Goal: Transaction & Acquisition: Purchase product/service

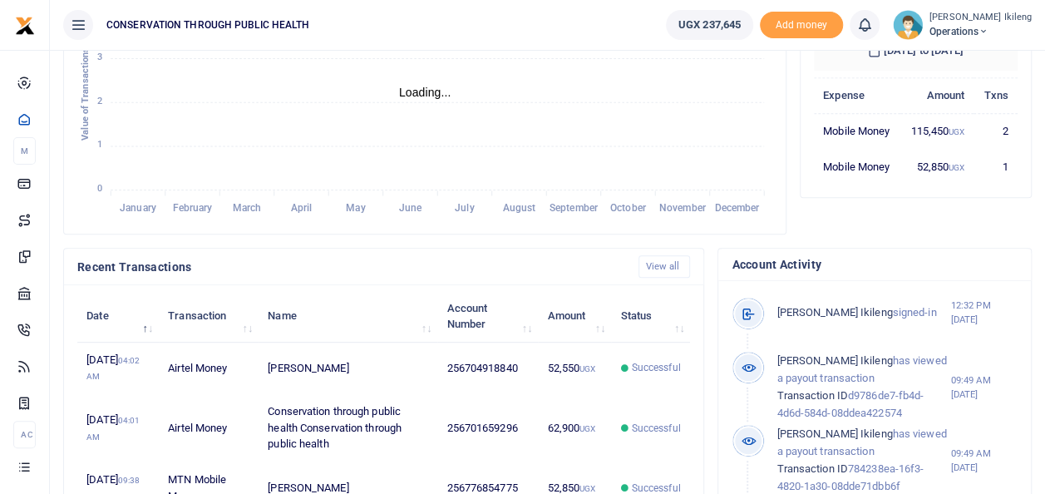
scroll to position [13, 13]
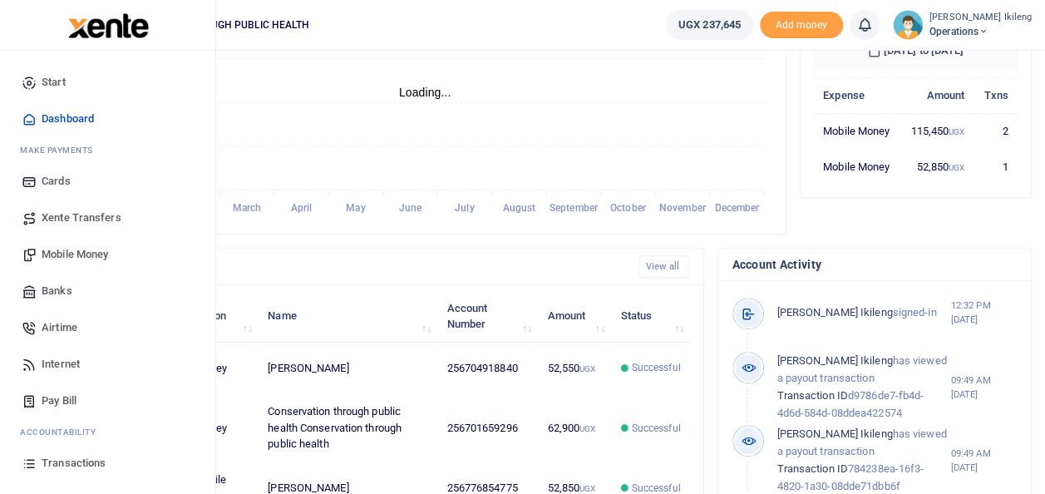
click at [66, 249] on span "Mobile Money" at bounding box center [75, 254] width 67 height 17
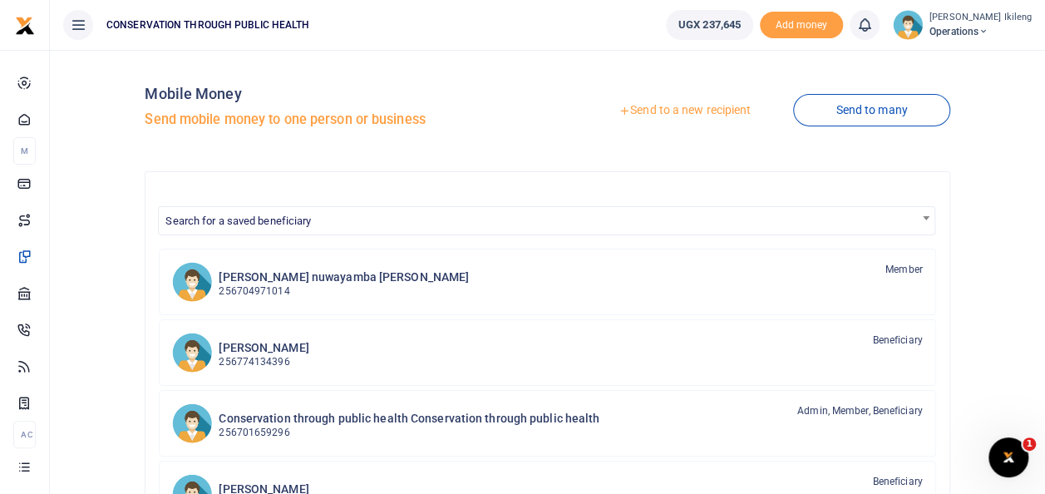
click at [685, 105] on link "Send to a new recipient" at bounding box center [684, 111] width 217 height 30
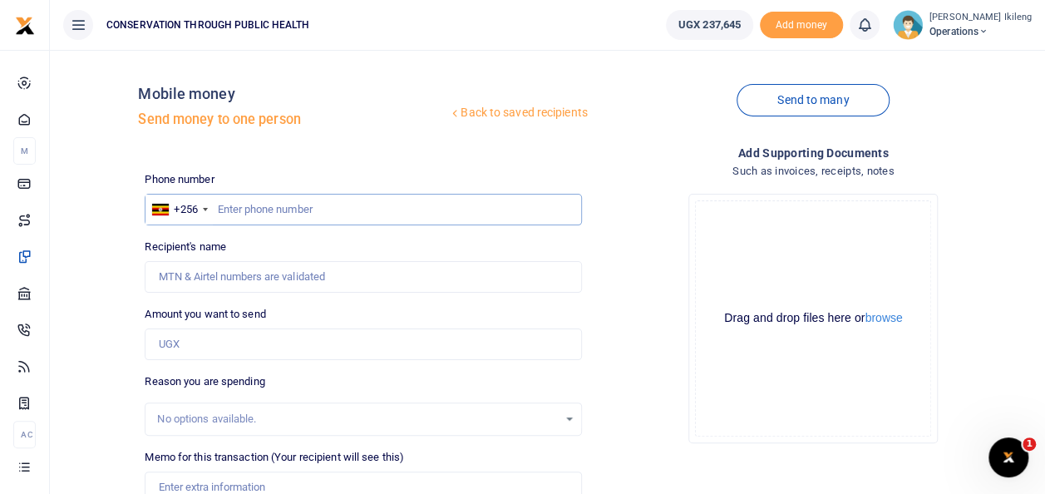
click at [314, 208] on input "text" at bounding box center [363, 210] width 437 height 32
type input "786404797"
type input "Patience Ikileng"
type input "786404797"
click at [269, 355] on input "Amount you want to send" at bounding box center [363, 344] width 437 height 32
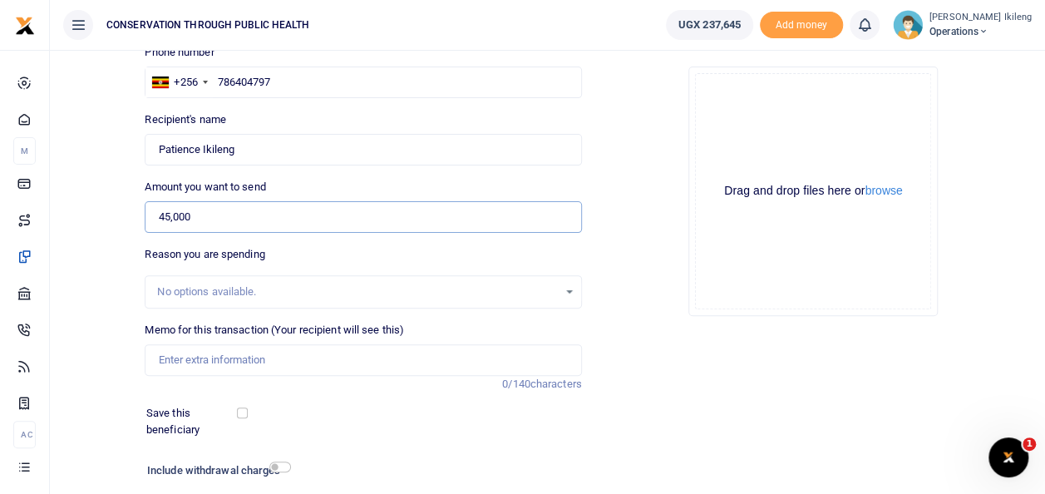
scroll to position [132, 0]
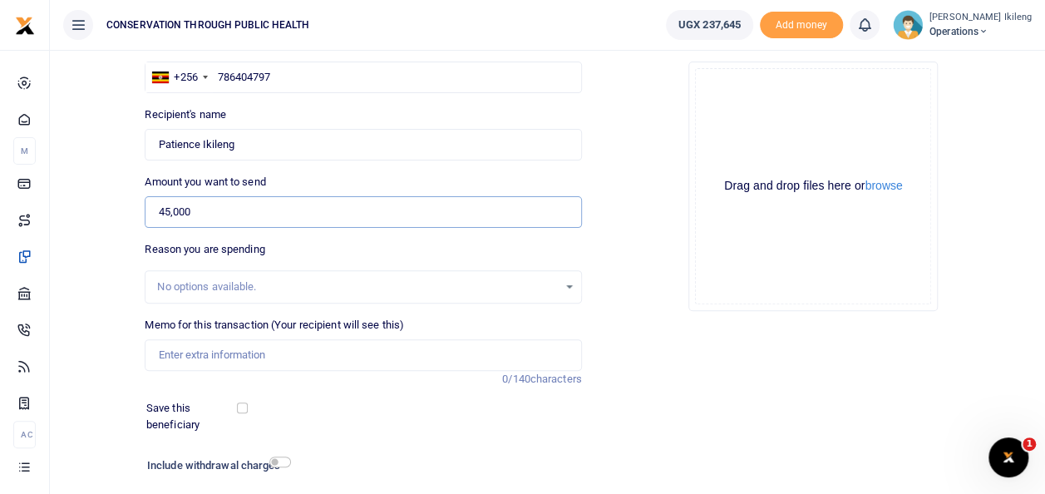
type input "45,000"
click at [431, 357] on input "Memo for this transaction (Your recipient will see this)" at bounding box center [363, 355] width 437 height 32
type input "f"
click at [159, 348] on input "laptop repair" at bounding box center [363, 355] width 437 height 32
type input "for laptop repair"
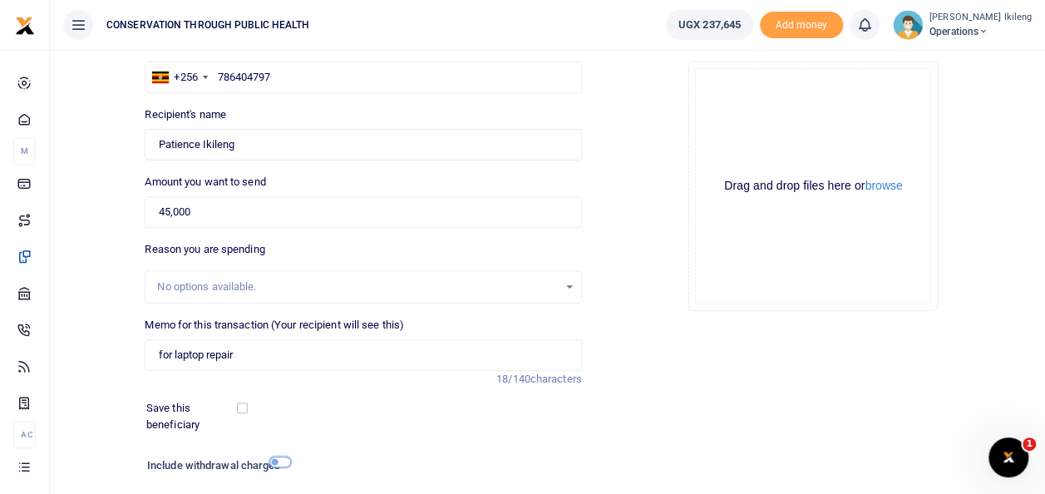
click at [279, 461] on input "checkbox" at bounding box center [280, 462] width 22 height 11
checkbox input "true"
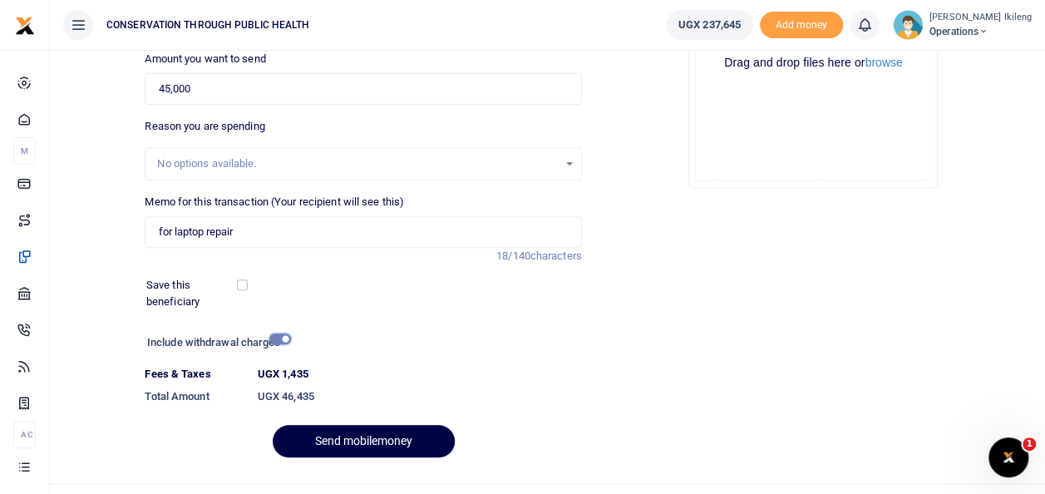
scroll to position [287, 0]
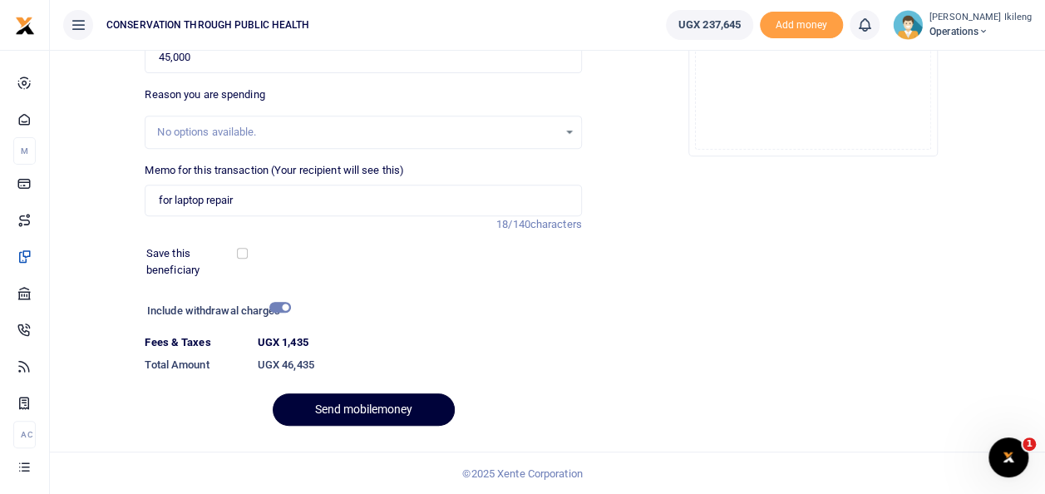
click at [392, 402] on button "Send mobilemoney" at bounding box center [364, 409] width 182 height 32
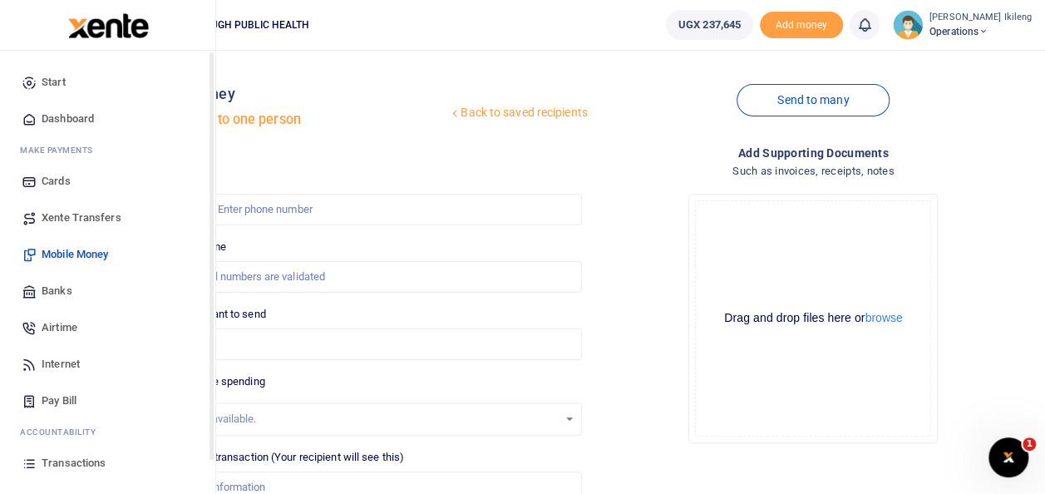
click at [34, 117] on icon at bounding box center [29, 118] width 15 height 15
click at [69, 111] on span "Dashboard" at bounding box center [68, 119] width 52 height 17
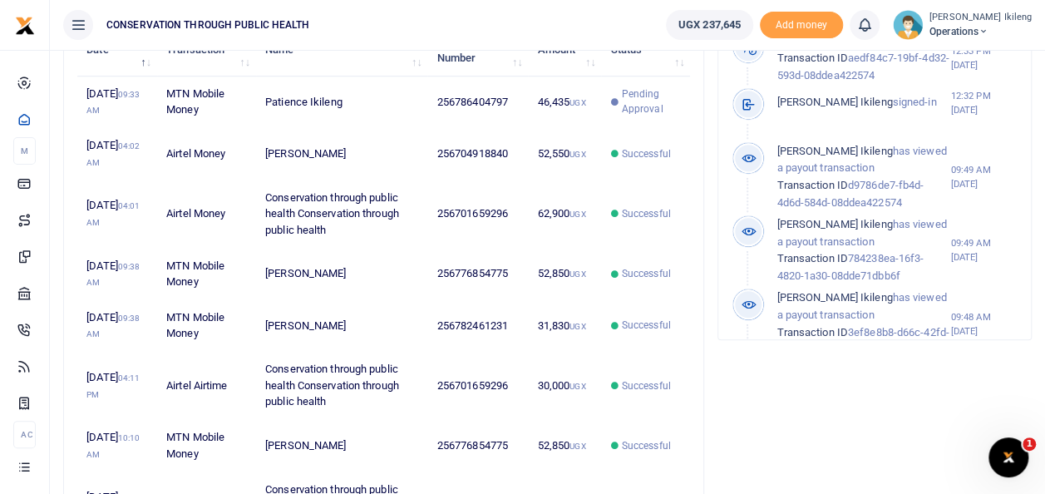
scroll to position [155, 0]
